Goal: Task Accomplishment & Management: Use online tool/utility

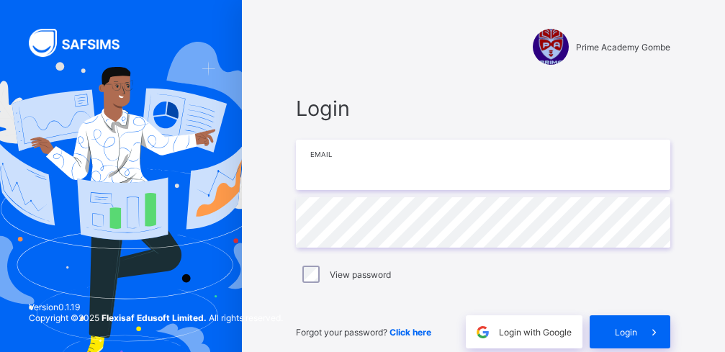
type input "**********"
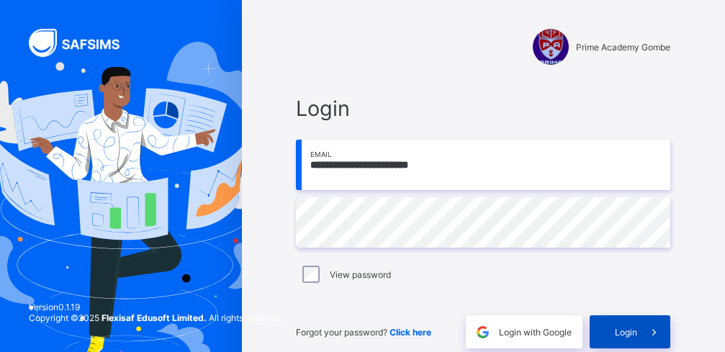
click at [625, 329] on span "Login" at bounding box center [626, 332] width 22 height 11
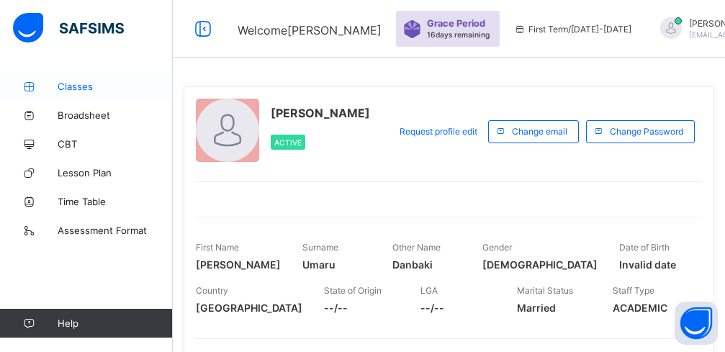
click at [72, 87] on span "Classes" at bounding box center [115, 87] width 115 height 12
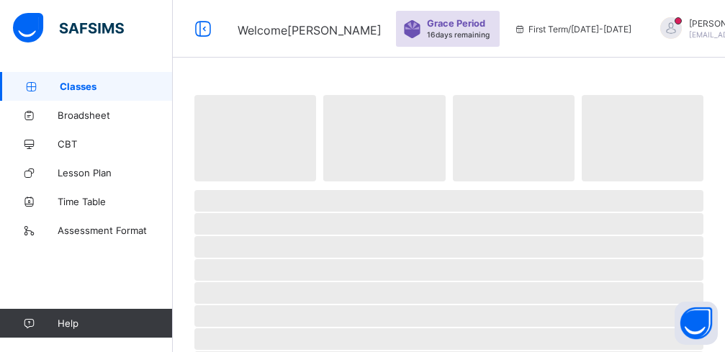
click at [397, 215] on span "‌" at bounding box center [448, 224] width 509 height 22
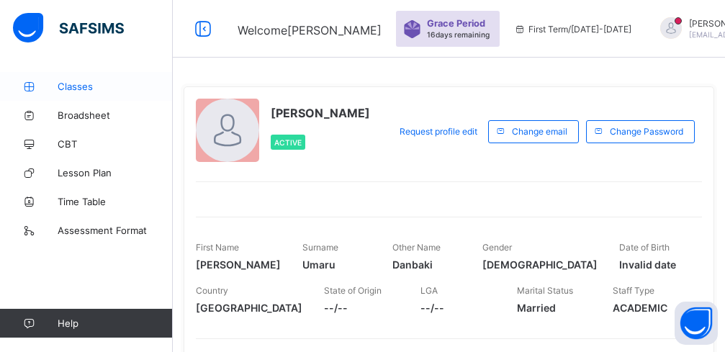
click at [81, 87] on span "Classes" at bounding box center [115, 87] width 115 height 12
click at [74, 86] on span "Classes" at bounding box center [115, 87] width 115 height 12
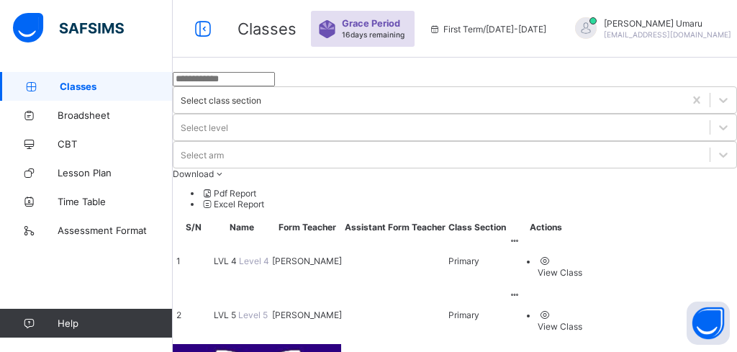
click at [239, 256] on span "LVL 4" at bounding box center [226, 261] width 25 height 11
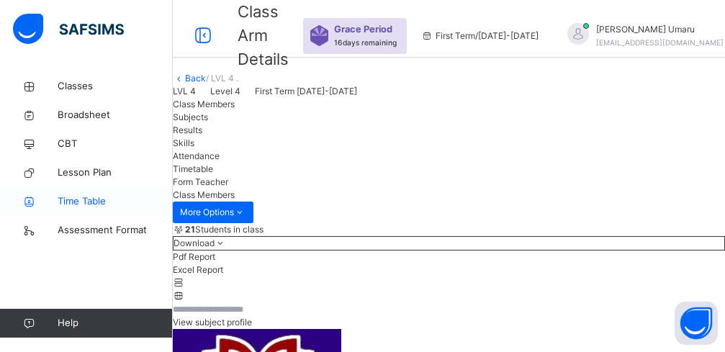
click at [91, 204] on span "Time Table" at bounding box center [115, 201] width 115 height 14
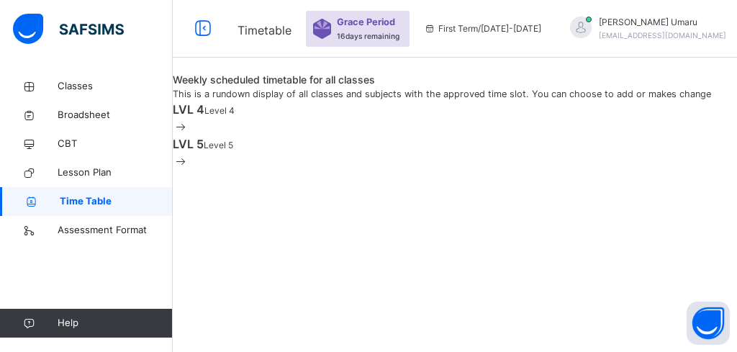
click at [292, 101] on div "Weekly scheduled timetable for all classes This is a rundown display of all cla…" at bounding box center [455, 86] width 564 height 29
click at [81, 83] on span "Classes" at bounding box center [115, 86] width 115 height 14
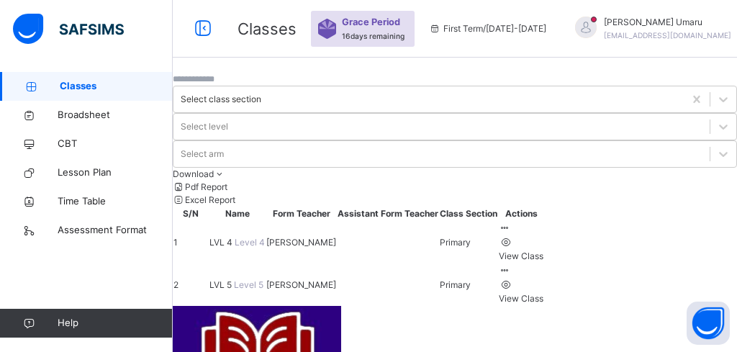
click at [235, 237] on span "LVL 4" at bounding box center [221, 242] width 25 height 11
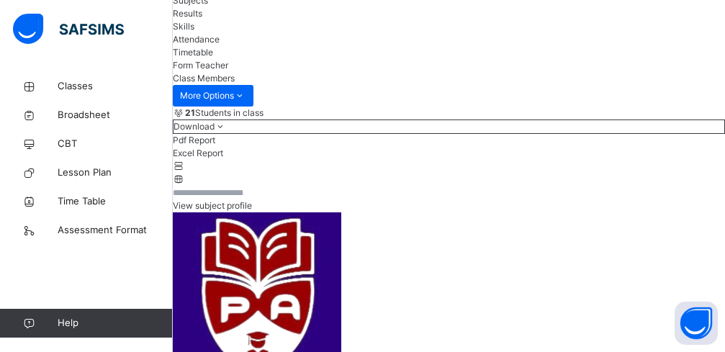
scroll to position [124, 0]
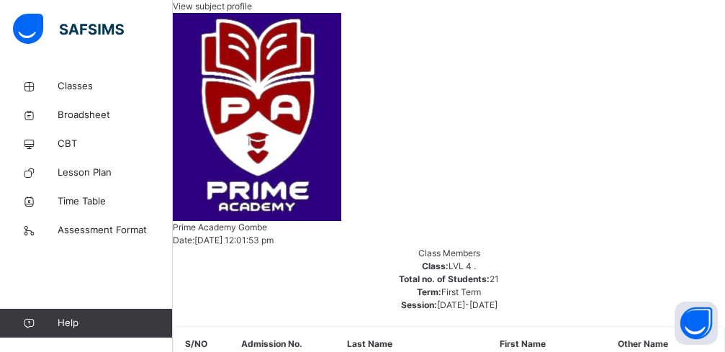
scroll to position [0, 0]
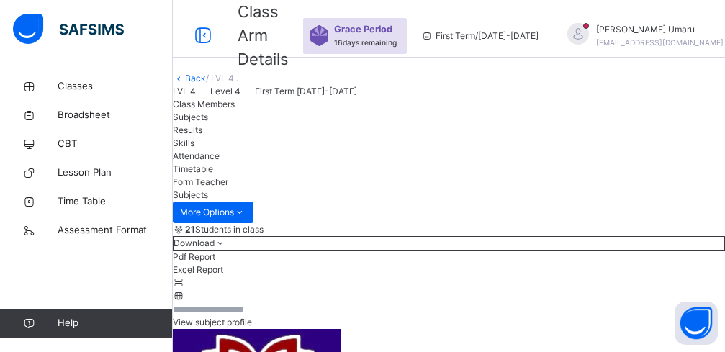
click at [223, 109] on span "Class Members" at bounding box center [204, 104] width 62 height 11
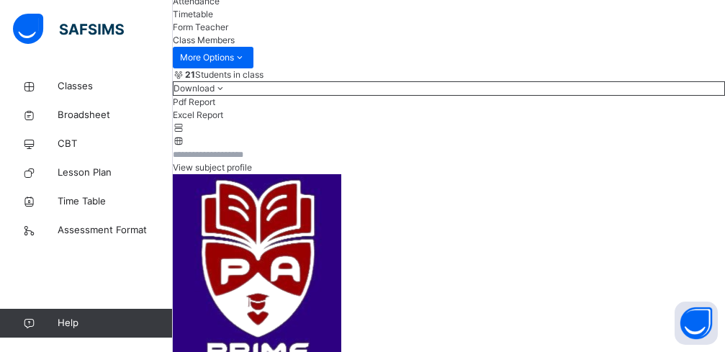
scroll to position [144, 0]
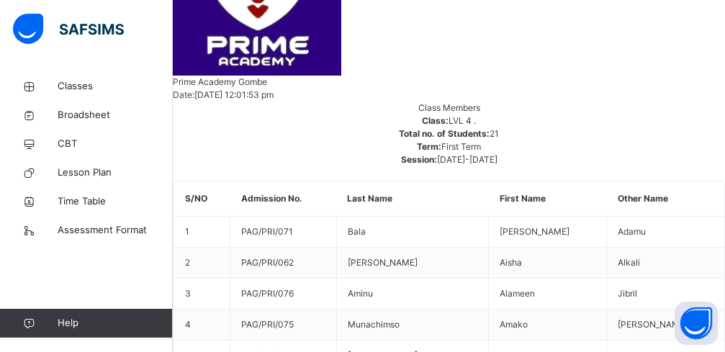
scroll to position [243, 0]
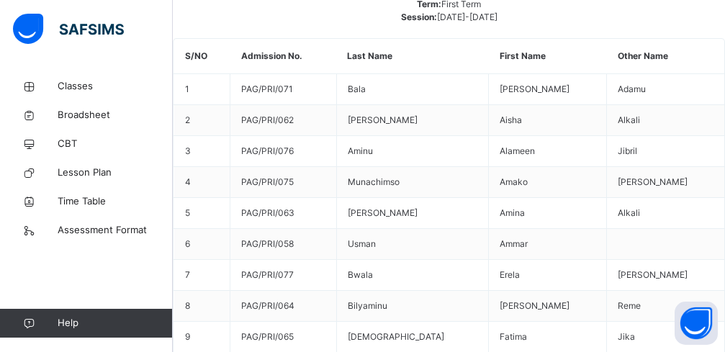
scroll to position [518, 0]
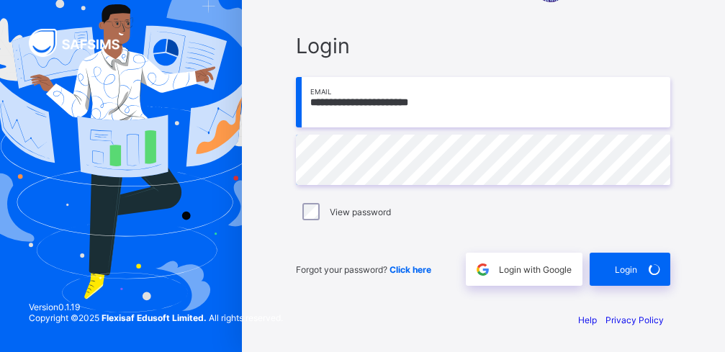
scroll to position [63, 0]
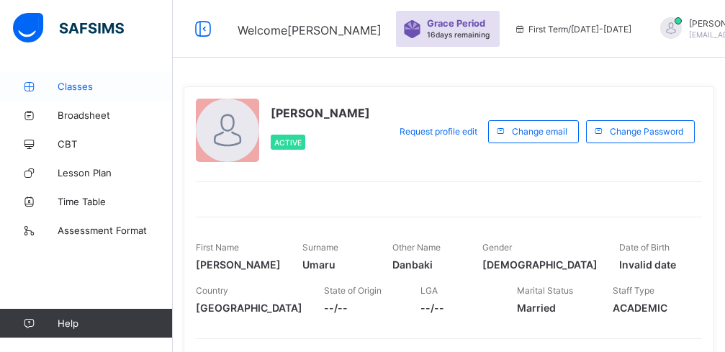
click at [80, 83] on span "Classes" at bounding box center [115, 87] width 115 height 12
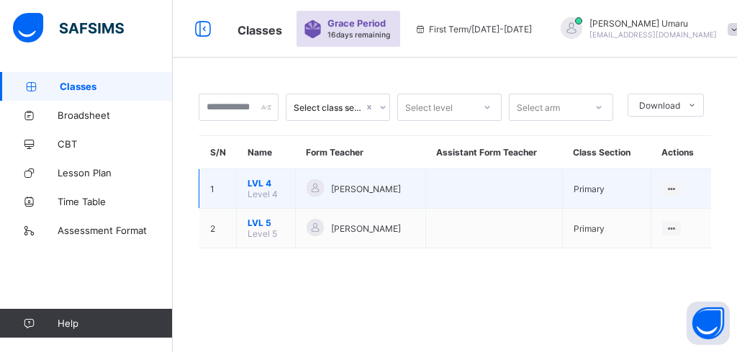
click at [271, 184] on span "LVL 4" at bounding box center [266, 183] width 37 height 11
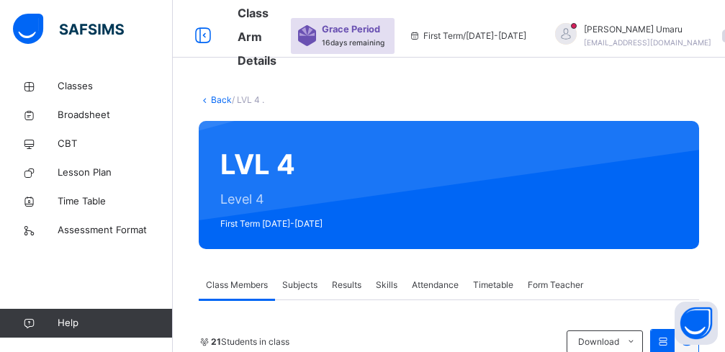
click at [307, 286] on span "Subjects" at bounding box center [299, 285] width 35 height 13
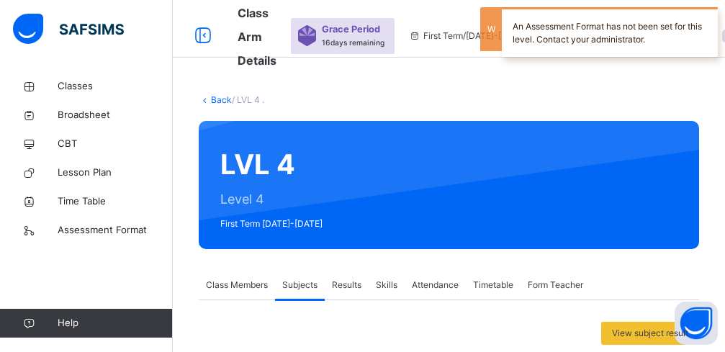
scroll to position [288, 0]
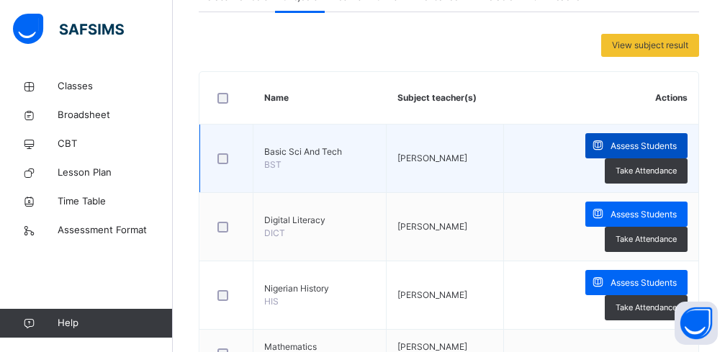
click at [655, 147] on span "Assess Students" at bounding box center [643, 146] width 66 height 13
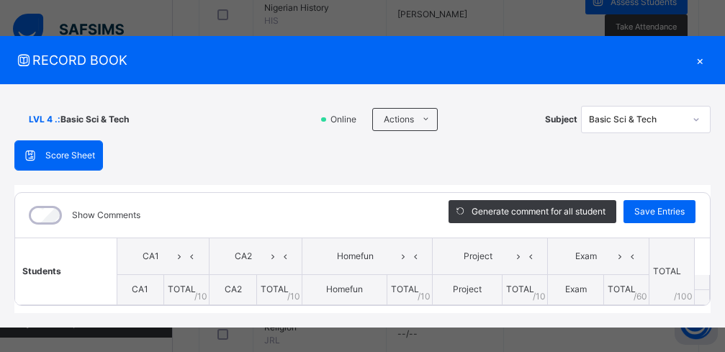
scroll to position [561, 0]
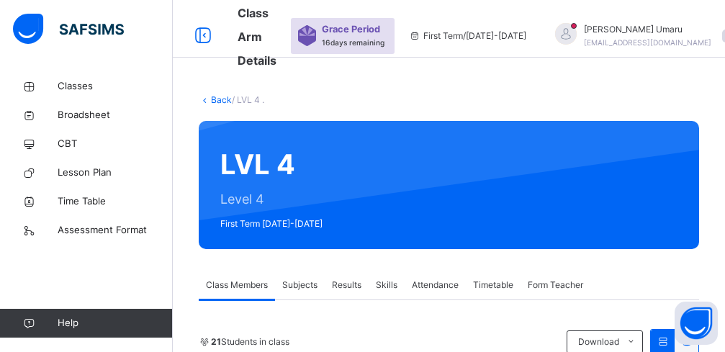
click at [299, 292] on div "Subjects" at bounding box center [300, 285] width 50 height 29
click at [296, 284] on span "Subjects" at bounding box center [299, 285] width 35 height 13
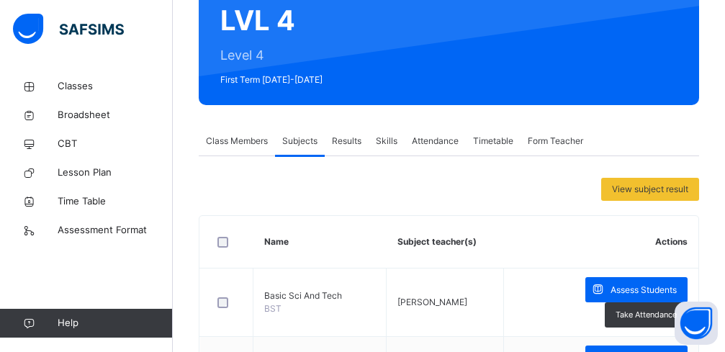
scroll to position [259, 0]
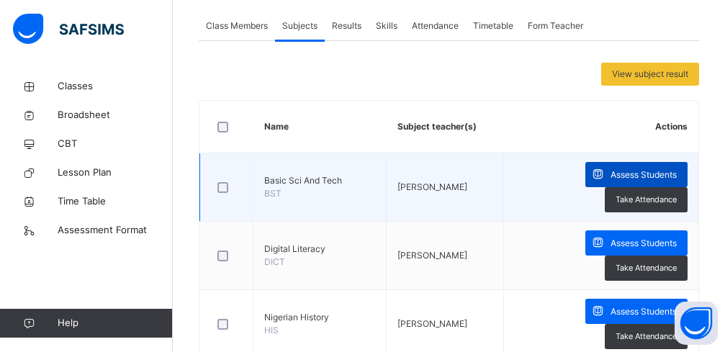
click at [648, 171] on span "Assess Students" at bounding box center [643, 174] width 66 height 13
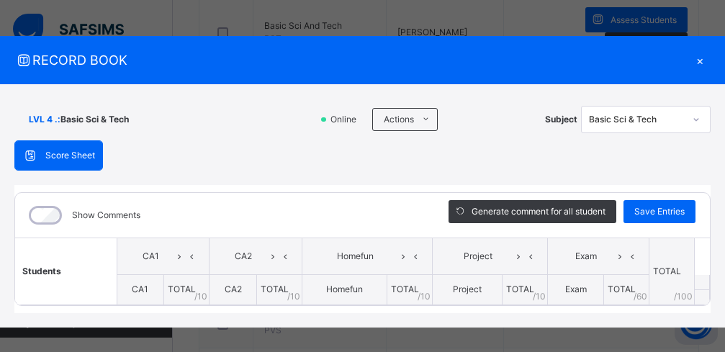
scroll to position [382, 0]
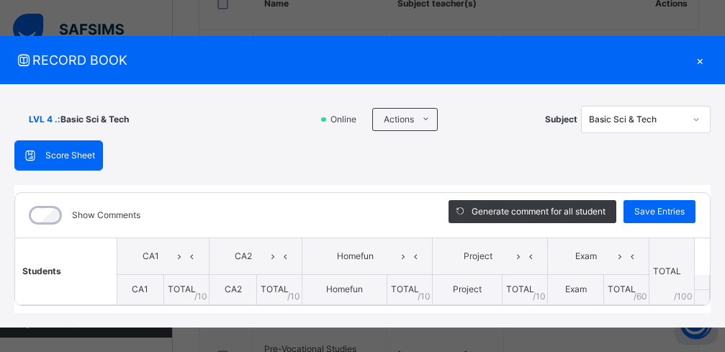
click at [132, 267] on th "CA1" at bounding box center [163, 256] width 92 height 37
click at [145, 286] on span "CA1" at bounding box center [140, 289] width 17 height 11
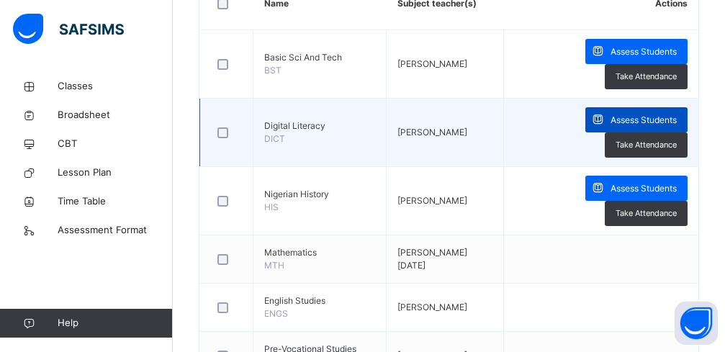
scroll to position [382, 0]
click at [634, 120] on span "Assess Students" at bounding box center [643, 120] width 66 height 13
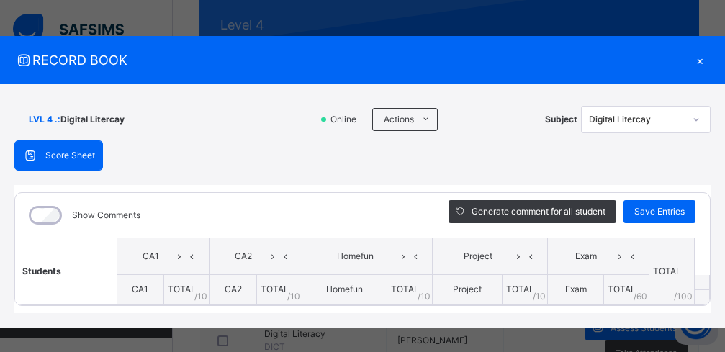
scroll to position [184, 0]
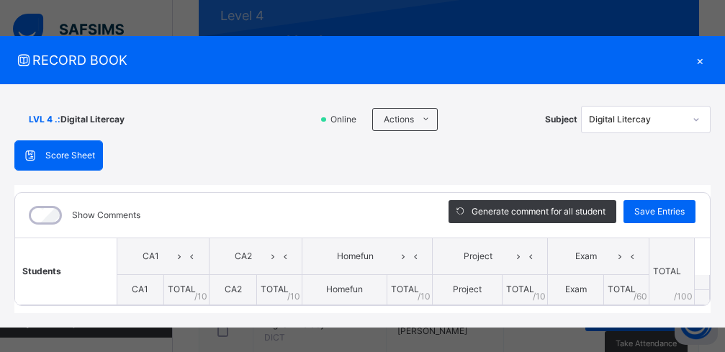
click at [58, 268] on span "Students" at bounding box center [41, 271] width 39 height 11
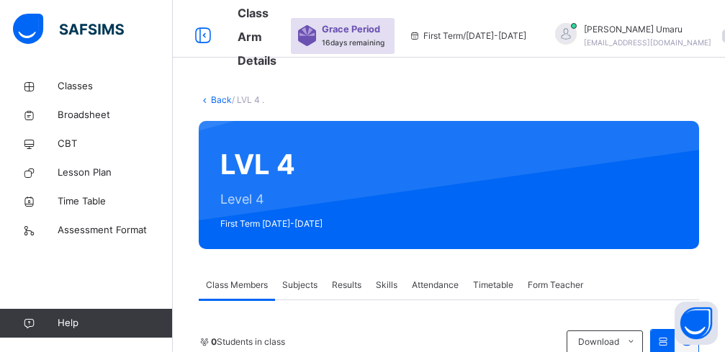
click at [293, 292] on div "Subjects" at bounding box center [300, 285] width 50 height 29
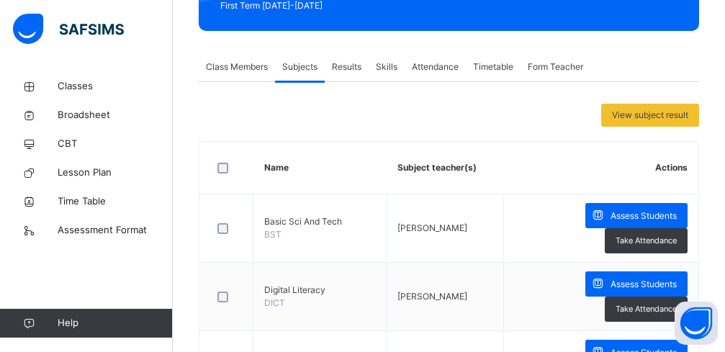
scroll to position [399, 0]
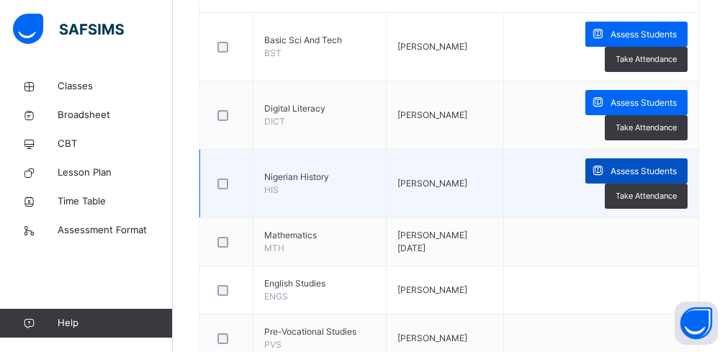
click at [636, 170] on span "Assess Students" at bounding box center [643, 171] width 66 height 13
